Goal: Information Seeking & Learning: Understand process/instructions

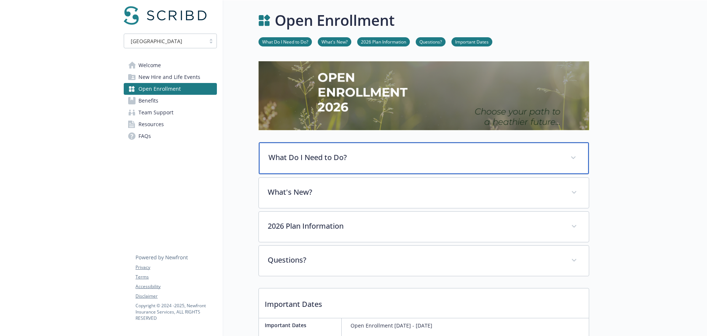
click at [386, 164] on div "What Do I Need to Do?" at bounding box center [424, 158] width 330 height 32
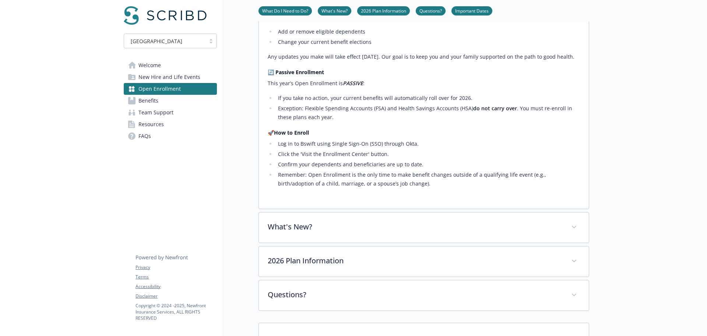
scroll to position [184, 0]
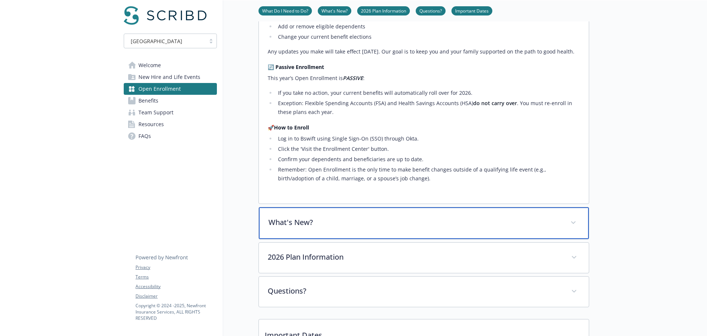
click at [337, 228] on p "What's New?" at bounding box center [415, 222] width 293 height 11
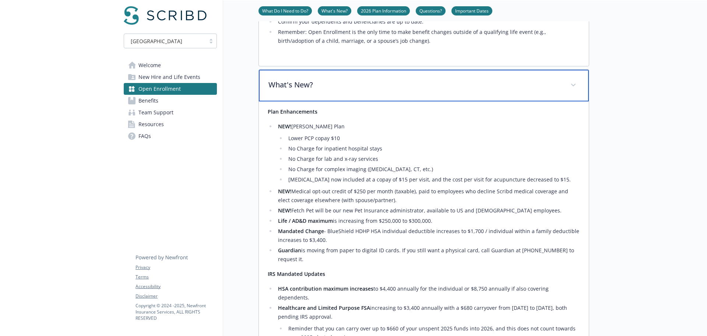
scroll to position [442, 0]
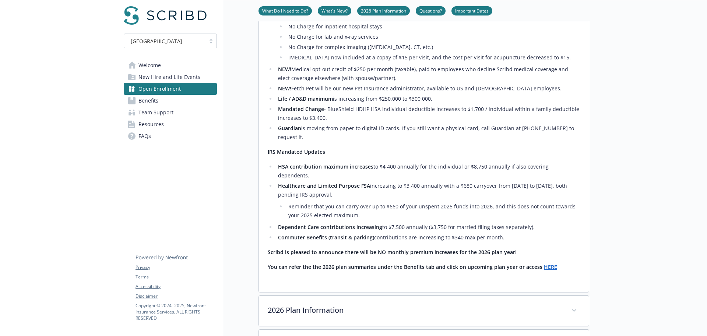
click at [544, 263] on strong "HERE" at bounding box center [550, 266] width 13 height 7
